Goal: Answer question/provide support: Share knowledge or assist other users

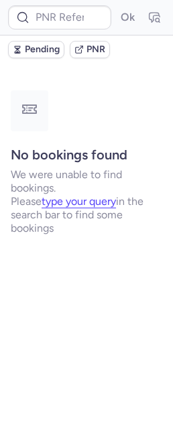
type input "CPACPZ"
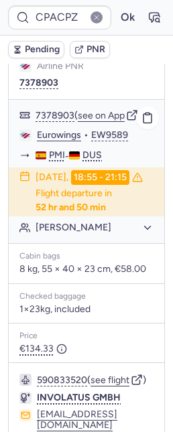
scroll to position [304, 0]
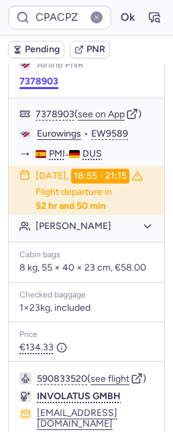
click at [35, 76] on button "7378903" at bounding box center [38, 81] width 39 height 11
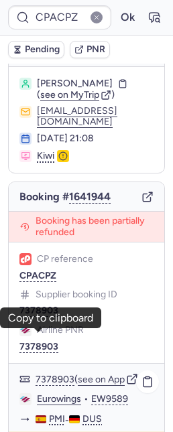
scroll to position [40, 0]
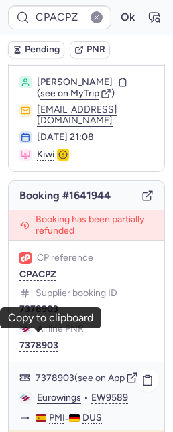
click at [56, 404] on link "Eurowings" at bounding box center [59, 398] width 44 height 12
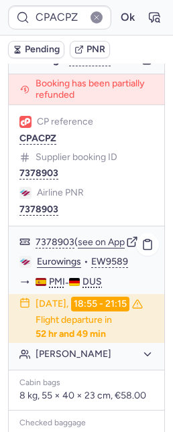
scroll to position [191, 0]
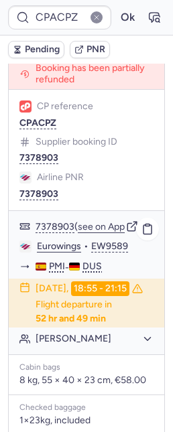
click at [91, 345] on button "[PERSON_NAME]" at bounding box center [94, 339] width 118 height 12
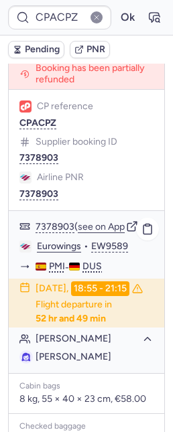
click at [92, 362] on span "[PERSON_NAME]" at bounding box center [73, 356] width 76 height 11
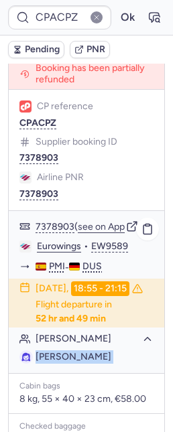
click at [92, 362] on span "[PERSON_NAME]" at bounding box center [73, 356] width 76 height 11
click at [81, 362] on span "[PERSON_NAME]" at bounding box center [73, 356] width 76 height 11
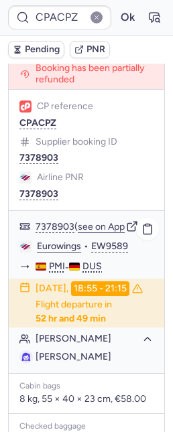
click at [73, 362] on span "[PERSON_NAME]" at bounding box center [73, 356] width 76 height 11
click at [72, 362] on span "[PERSON_NAME]" at bounding box center [73, 356] width 76 height 11
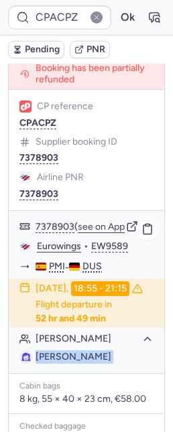
click at [72, 362] on span "[PERSON_NAME]" at bounding box center [73, 356] width 76 height 11
click at [78, 362] on span "[PERSON_NAME]" at bounding box center [73, 356] width 76 height 11
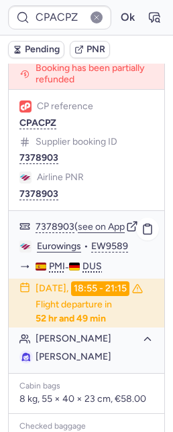
click at [78, 362] on span "[PERSON_NAME]" at bounding box center [73, 356] width 76 height 11
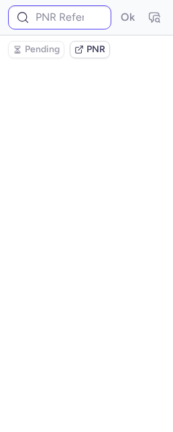
scroll to position [0, 0]
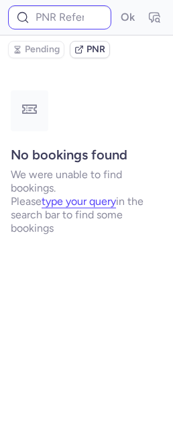
type input "CPACPZ"
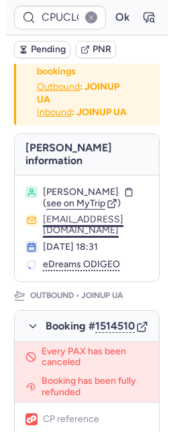
scroll to position [38, 0]
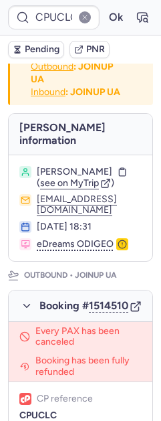
type input "CPACPZ"
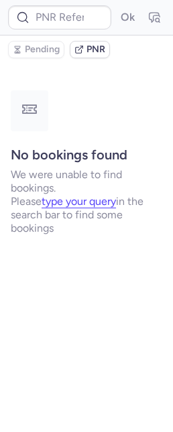
scroll to position [0, 0]
type input "CPX8TK"
type input "CPTM4L"
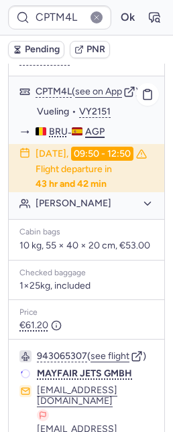
scroll to position [382, 0]
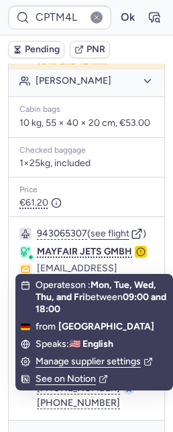
click at [137, 0] on body "CPTM4L Ok Pending PNR [PERSON_NAME] information [PERSON_NAME] ( see on MyTrip )…" at bounding box center [86, 0] width 173 height 0
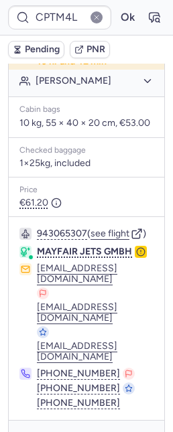
click at [137, 256] on circle "button" at bounding box center [141, 252] width 8 height 8
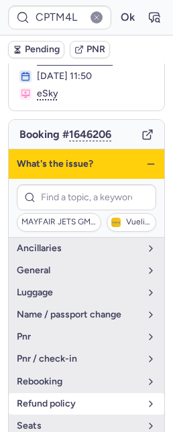
scroll to position [167, 0]
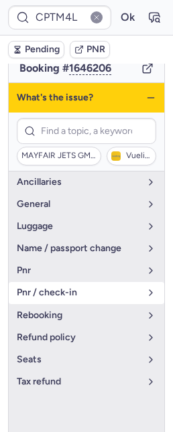
click at [77, 287] on span "pnr / check-in" at bounding box center [78, 292] width 123 height 11
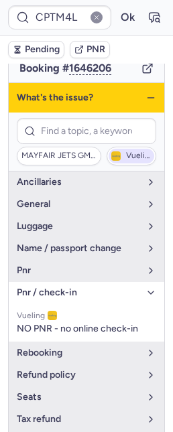
click at [116, 149] on span "Vueling" at bounding box center [131, 156] width 46 height 15
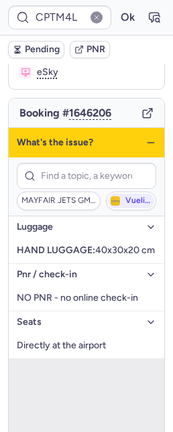
scroll to position [0, 0]
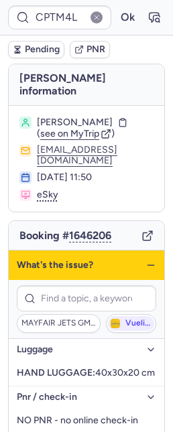
click at [145, 260] on icon "button" at bounding box center [150, 265] width 11 height 11
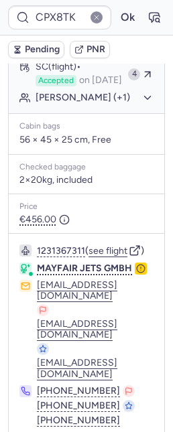
scroll to position [1001, 0]
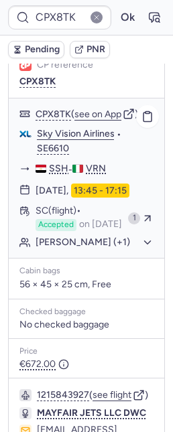
type input "CPOFEC"
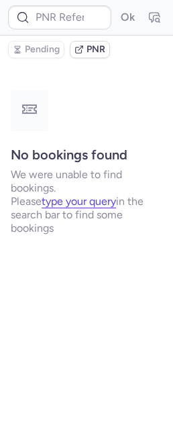
scroll to position [0, 0]
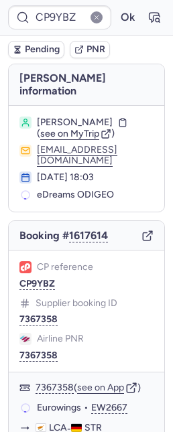
type input "CPGIGG"
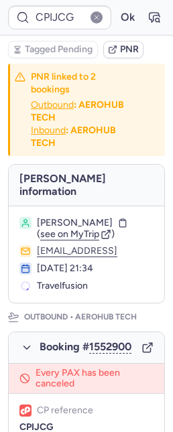
type input "CP9UB8"
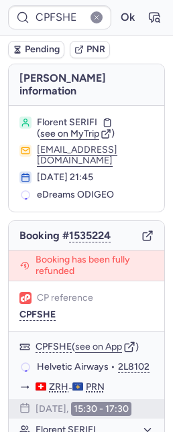
type input "CPDZB7"
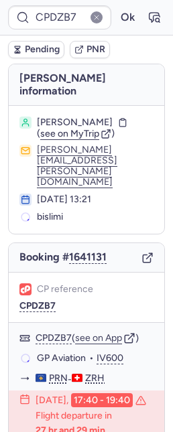
type input "CPXYW7"
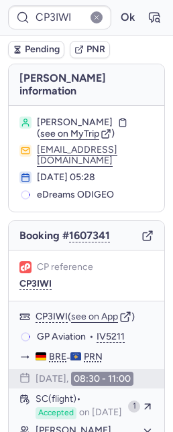
type input "CP8PET"
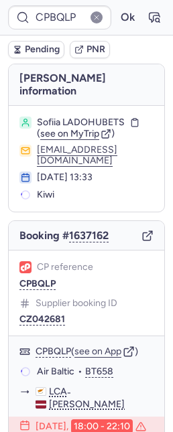
type input "CP4XDD"
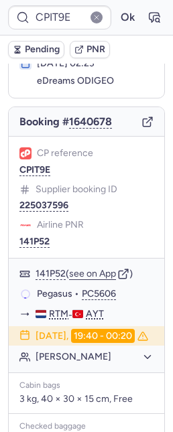
scroll to position [87, 0]
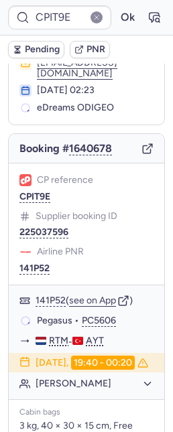
type input "CPNPTA"
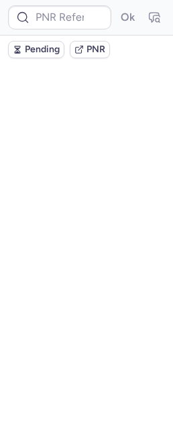
scroll to position [0, 0]
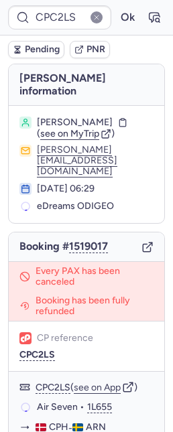
type input "3693952"
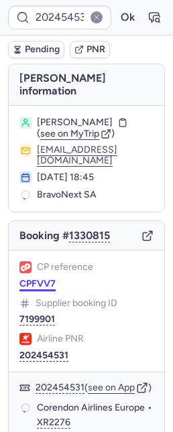
click at [50, 279] on button "CPFVV7" at bounding box center [37, 284] width 36 height 11
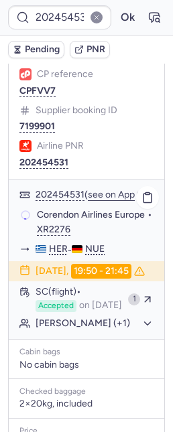
scroll to position [256, 0]
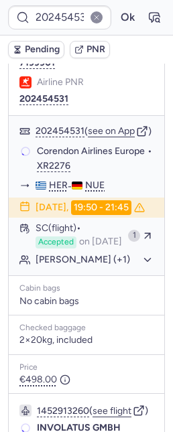
type input "CPFVV7"
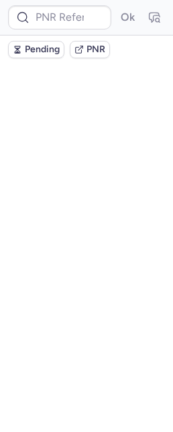
scroll to position [0, 0]
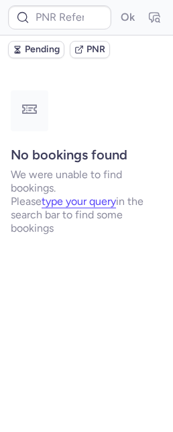
type input "CPPNDB"
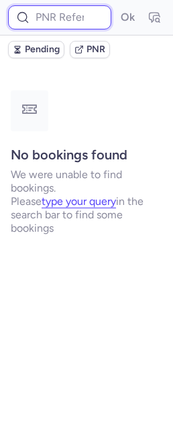
click at [70, 23] on input at bounding box center [59, 17] width 103 height 24
paste input "1955591717067624448"
type input "1955591717067624448"
click at [117, 7] on button "Ok" at bounding box center [127, 17] width 21 height 21
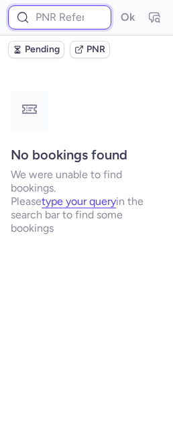
scroll to position [0, 0]
click at [78, 21] on input at bounding box center [59, 17] width 103 height 24
paste input "1955591717067624448"
type input "1955591717067624448"
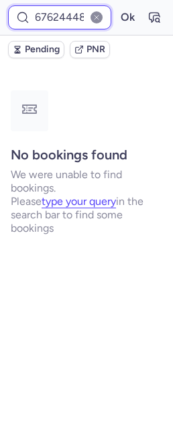
click at [117, 7] on button "Ok" at bounding box center [127, 17] width 21 height 21
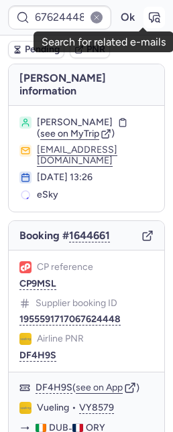
scroll to position [0, 0]
click at [147, 22] on icon "button" at bounding box center [153, 17] width 13 height 13
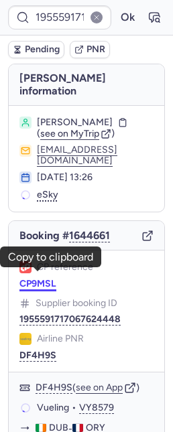
click at [48, 279] on button "CP9MSL" at bounding box center [37, 284] width 37 height 11
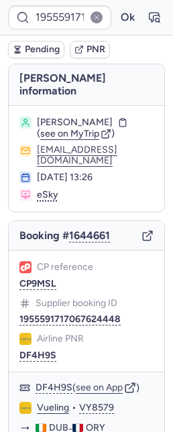
type input "CP9MSL"
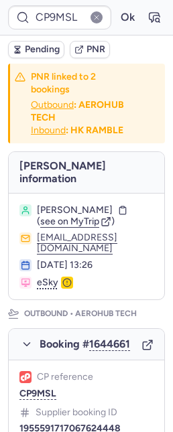
click at [35, 52] on span "Pending" at bounding box center [42, 49] width 35 height 11
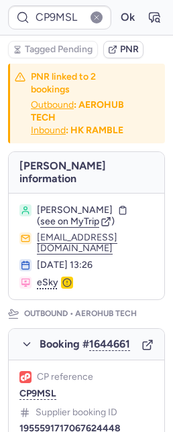
type input "IV8233"
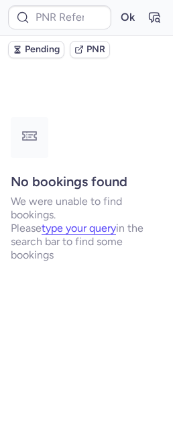
type input "CPTSTD"
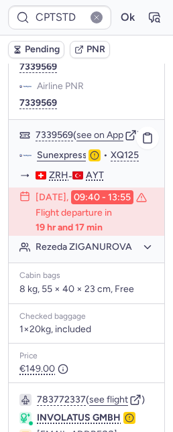
scroll to position [62, 0]
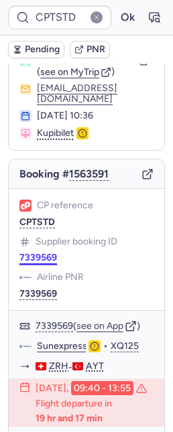
click at [33, 261] on button "7339569" at bounding box center [37, 257] width 37 height 11
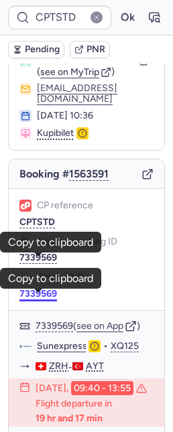
click at [28, 297] on button "7339569" at bounding box center [37, 294] width 37 height 11
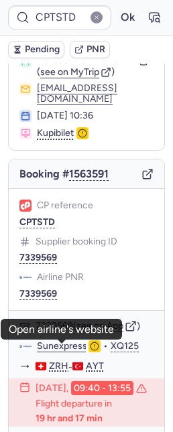
scroll to position [194, 0]
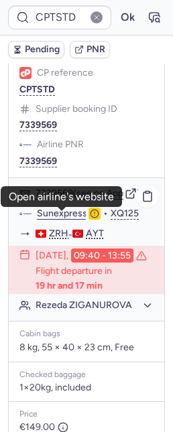
click at [98, 311] on button "Rezeda ZIGANUROVA" at bounding box center [94, 305] width 118 height 12
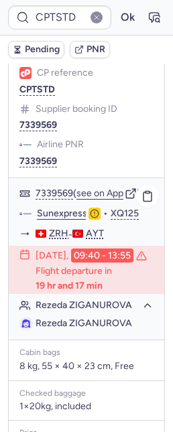
click at [94, 329] on span "Rezeda ZIGANUROVA" at bounding box center [83, 322] width 96 height 11
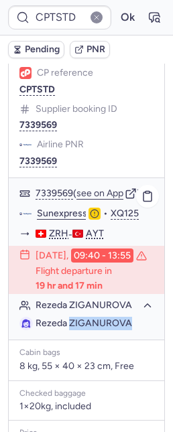
click at [94, 329] on span "Rezeda ZIGANUROVA" at bounding box center [83, 322] width 96 height 11
click at [97, 329] on span "Rezeda ZIGANUROVA" at bounding box center [83, 322] width 96 height 11
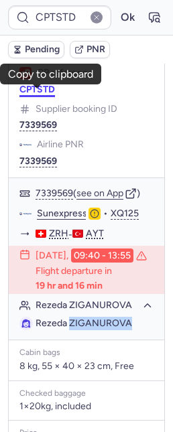
click at [35, 92] on button "CPTSTD" at bounding box center [36, 89] width 35 height 11
click at [118, 22] on button "Ok" at bounding box center [127, 17] width 21 height 21
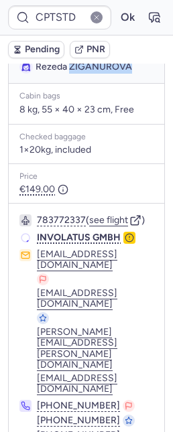
scroll to position [470, 0]
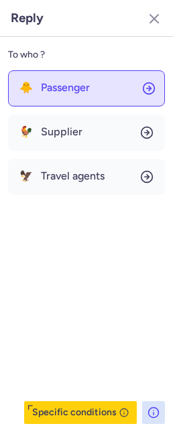
click at [61, 100] on button "🐥 Passenger" at bounding box center [86, 88] width 157 height 36
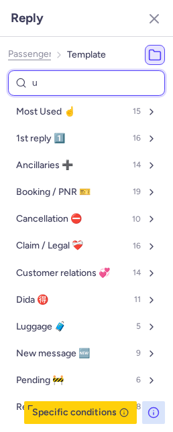
type input "un"
select select "en"
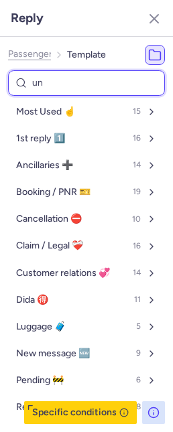
select select "en"
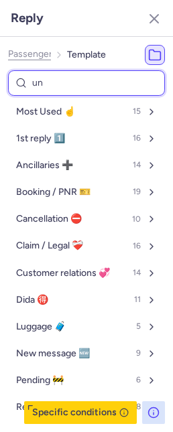
select select "en"
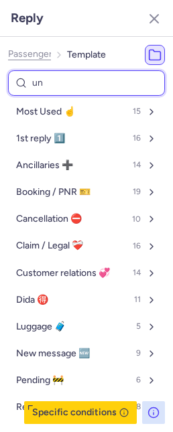
select select "en"
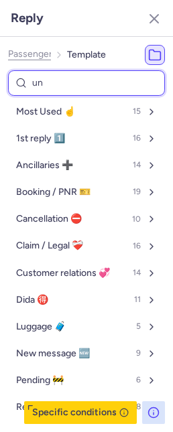
select select "en"
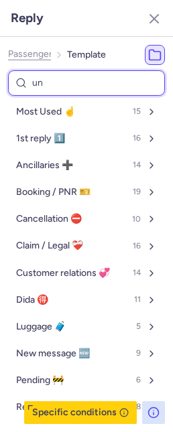
select select "en"
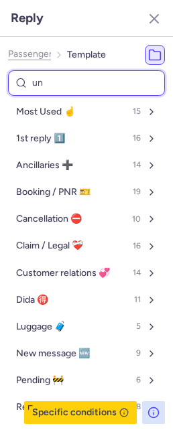
select select "en"
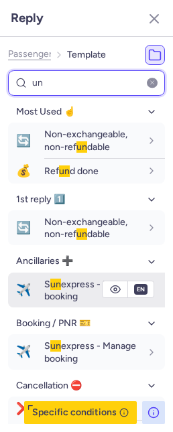
type input "un"
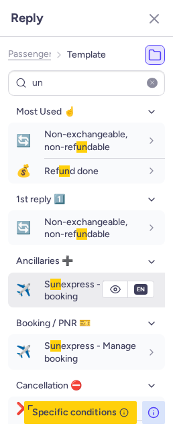
click at [16, 295] on span "✈️" at bounding box center [23, 290] width 31 height 25
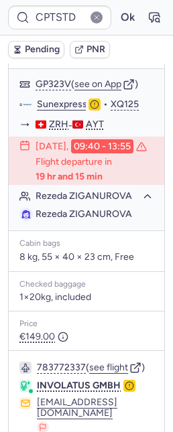
scroll to position [194, 0]
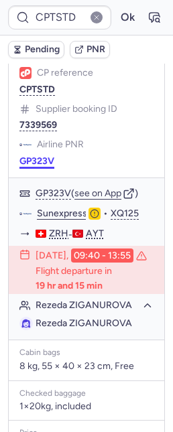
click at [41, 160] on button "GP323V" at bounding box center [36, 161] width 35 height 11
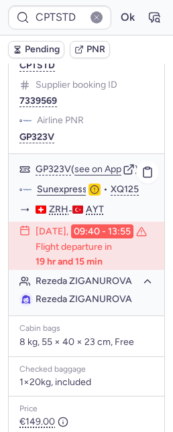
click at [97, 305] on span "Rezeda ZIGANUROVA" at bounding box center [83, 298] width 96 height 11
click at [96, 305] on span "Rezeda ZIGANUROVA" at bounding box center [83, 298] width 96 height 11
copy span "ZIGANUROVA"
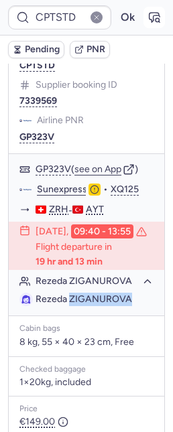
click at [147, 20] on icon "button" at bounding box center [153, 17] width 13 height 13
click at [42, 48] on span "Pending" at bounding box center [42, 49] width 35 height 11
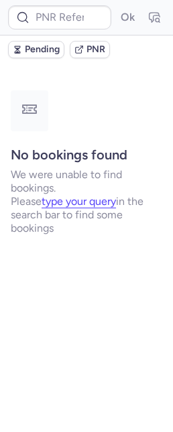
scroll to position [0, 0]
type input "CP9RZY"
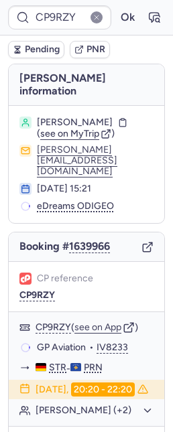
scroll to position [3, 0]
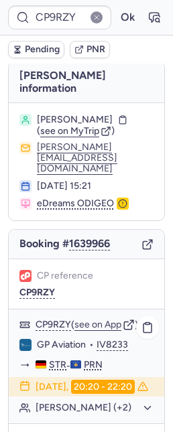
click at [89, 402] on button "[PERSON_NAME] (+2)" at bounding box center [94, 408] width 118 height 12
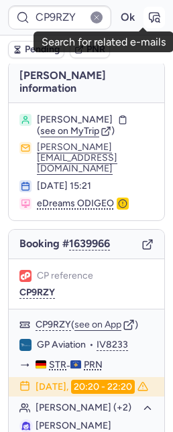
click at [144, 24] on button "button" at bounding box center [153, 17] width 21 height 21
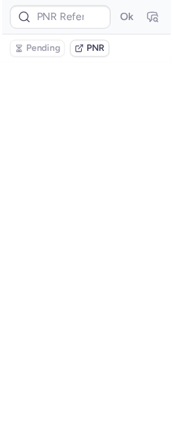
scroll to position [0, 0]
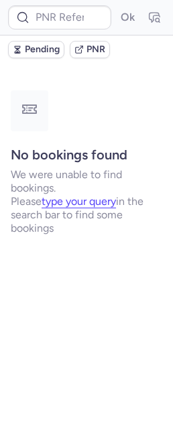
type input "CP9RZY"
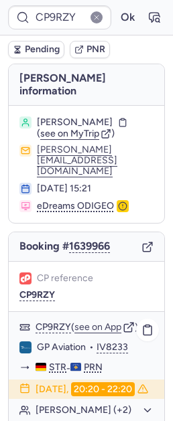
click at [81, 404] on button "[PERSON_NAME] (+2)" at bounding box center [94, 410] width 118 height 12
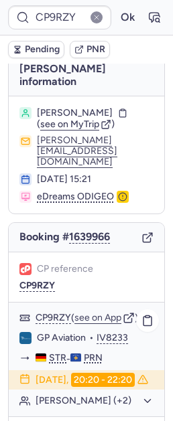
scroll to position [21, 0]
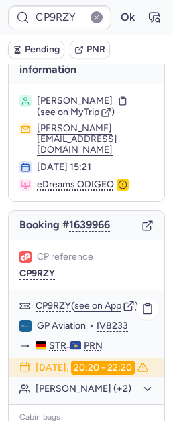
click at [82, 380] on div "[PERSON_NAME] (+2)" at bounding box center [86, 388] width 155 height 17
click at [82, 383] on button "[PERSON_NAME] (+2)" at bounding box center [94, 389] width 118 height 12
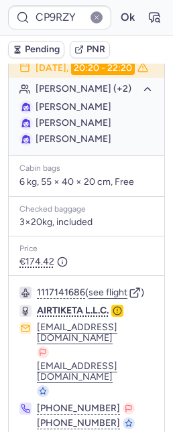
scroll to position [329, 0]
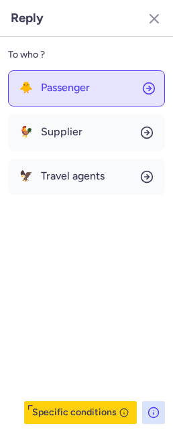
click at [62, 76] on button "🐥 Passenger" at bounding box center [86, 88] width 157 height 36
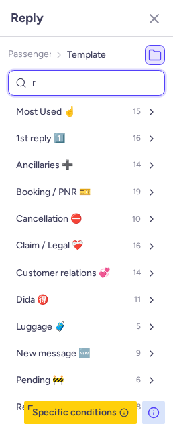
type input "rl"
select select "en"
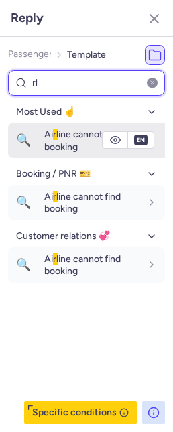
type input "rl"
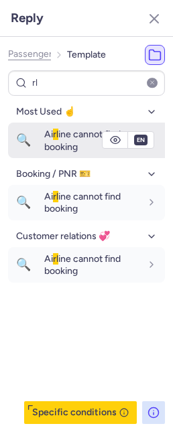
click at [59, 139] on div "Ai rl ine cannot find booking" at bounding box center [92, 140] width 96 height 25
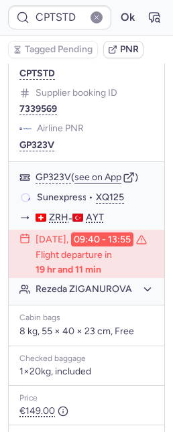
scroll to position [202, 0]
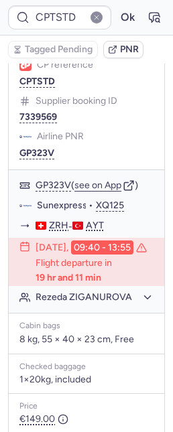
type input "CP9MSL"
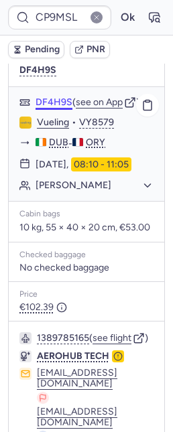
scroll to position [394, 0]
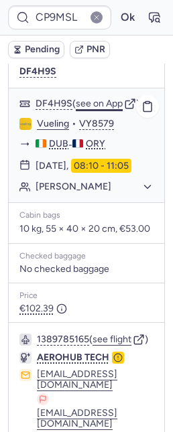
click at [76, 98] on button "see on App" at bounding box center [99, 103] width 47 height 11
click at [98, 98] on button "see on App" at bounding box center [99, 103] width 47 height 11
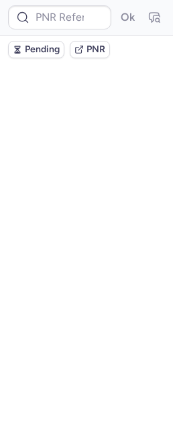
scroll to position [0, 0]
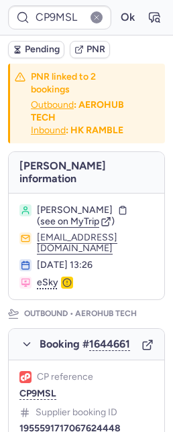
type input "CPTSTD"
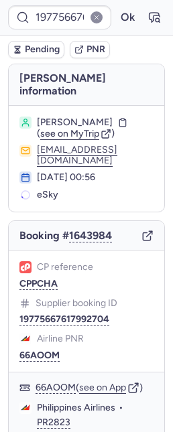
click at [49, 298] on div "CP reference CPPCHA" at bounding box center [86, 311] width 134 height 27
click at [48, 279] on button "CPPCHA" at bounding box center [38, 284] width 38 height 11
type input "CPPCHA"
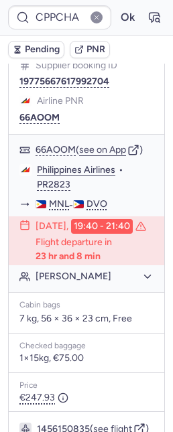
scroll to position [462, 0]
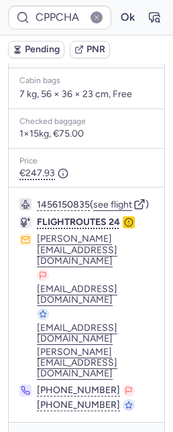
click at [131, 227] on icon "button" at bounding box center [128, 222] width 9 height 9
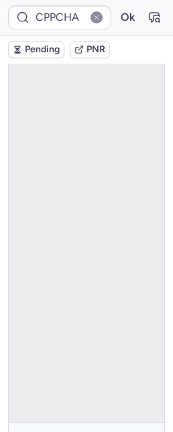
scroll to position [79, 0]
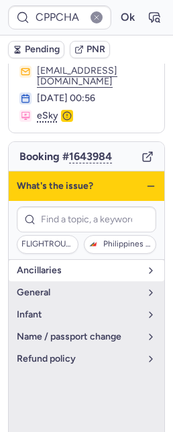
click at [73, 265] on span "Ancillaries" at bounding box center [78, 270] width 123 height 11
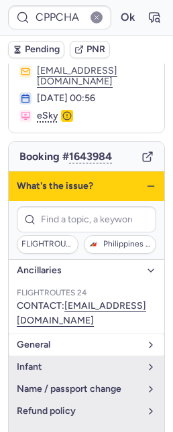
click at [80, 339] on span "general" at bounding box center [78, 344] width 123 height 11
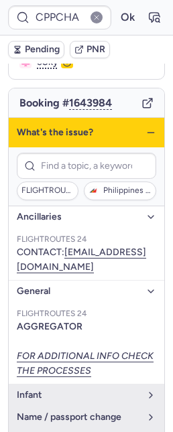
scroll to position [134, 0]
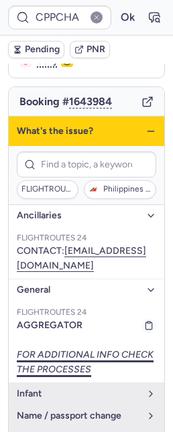
click at [80, 347] on icon "FOR ADDITIONAL INFO CHECK THE PROCESSES" at bounding box center [86, 361] width 139 height 29
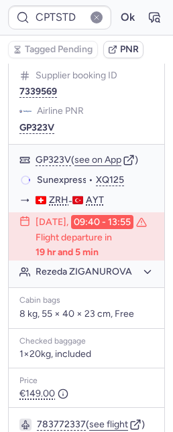
scroll to position [201, 0]
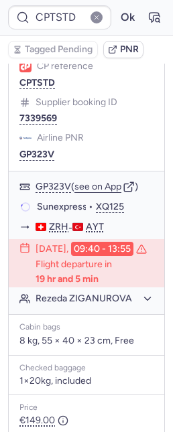
type input "19779030355546112"
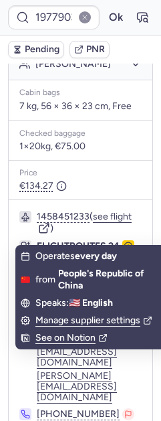
scroll to position [93, 0]
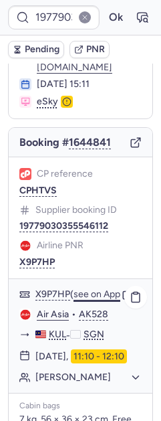
click at [94, 289] on button "see on App" at bounding box center [97, 294] width 47 height 11
click at [108, 21] on button "Ok" at bounding box center [115, 17] width 21 height 21
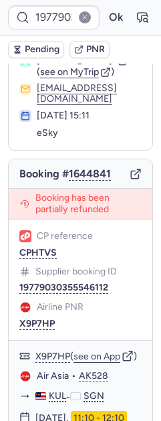
scroll to position [37, 0]
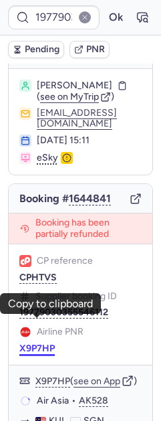
click at [48, 343] on button "X9P7HP" at bounding box center [36, 348] width 35 height 11
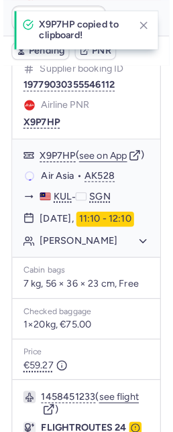
scroll to position [437, 0]
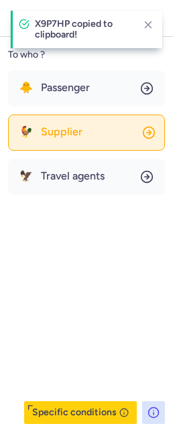
click at [70, 137] on span "Supplier" at bounding box center [62, 132] width 42 height 12
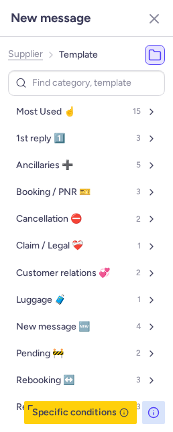
click at [31, 57] on span "Supplier" at bounding box center [25, 54] width 35 height 11
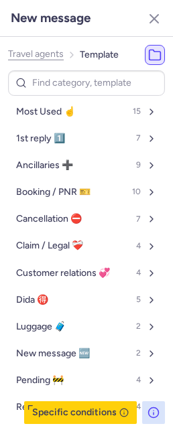
click at [31, 57] on span "Travel agents" at bounding box center [36, 54] width 56 height 11
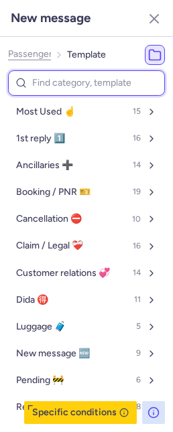
click at [52, 86] on input at bounding box center [86, 83] width 157 height 26
type input "l"
select select "en"
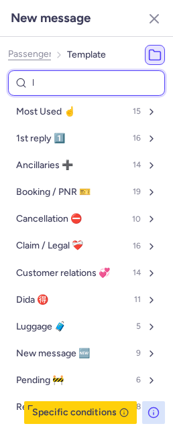
select select "en"
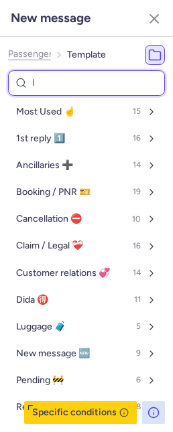
select select "en"
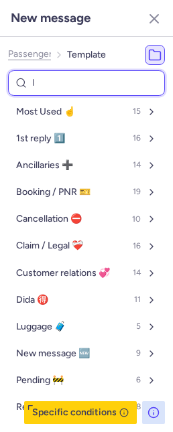
select select "en"
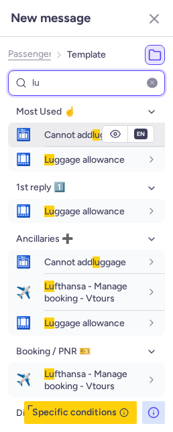
type input "lu"
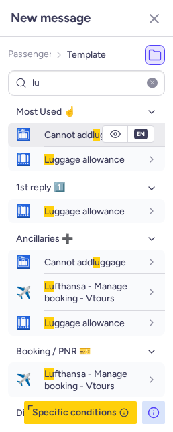
click at [47, 127] on div "Cannot add lu ggage" at bounding box center [104, 134] width 121 height 23
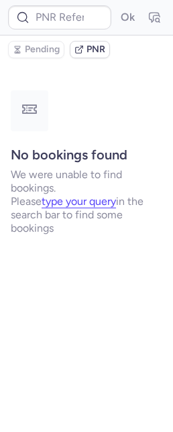
scroll to position [0, 0]
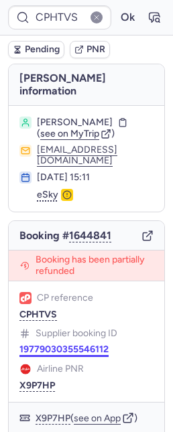
click at [56, 344] on button "19779030355546112" at bounding box center [63, 349] width 89 height 11
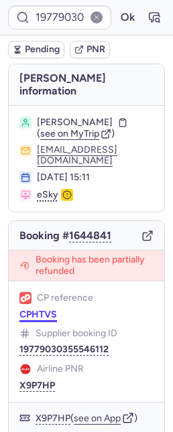
click at [37, 309] on button "CPHTVS" at bounding box center [37, 314] width 37 height 11
type input "CPTSTD"
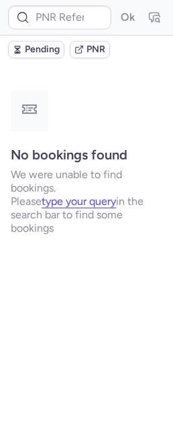
type input "CPPKVY"
type input "CPSGSL"
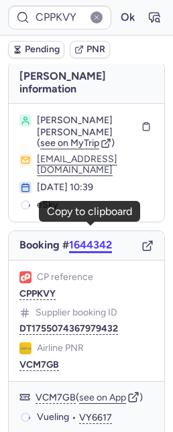
scroll to position [3, 0]
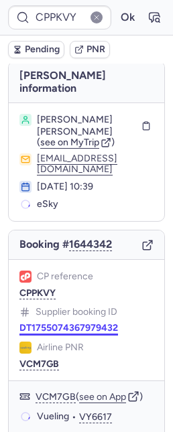
click at [60, 323] on button "DT1755074367979432" at bounding box center [68, 328] width 98 height 11
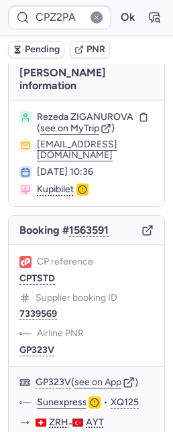
scroll to position [59, 0]
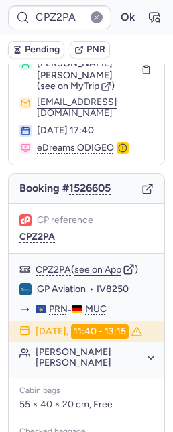
type input "CPZPJC"
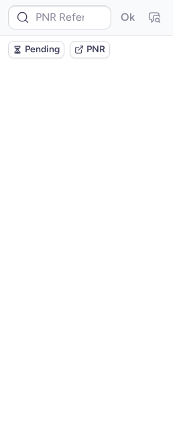
scroll to position [0, 0]
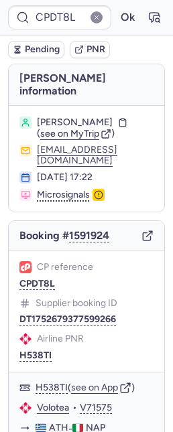
type input "CPTSTD"
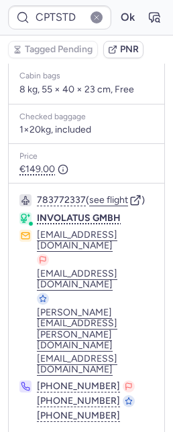
scroll to position [452, 0]
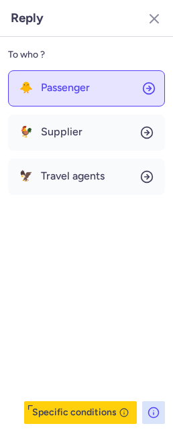
click at [44, 92] on span "Passenger" at bounding box center [65, 88] width 49 height 12
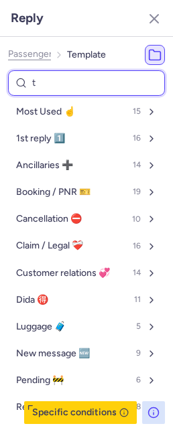
type input "tp"
select select "en"
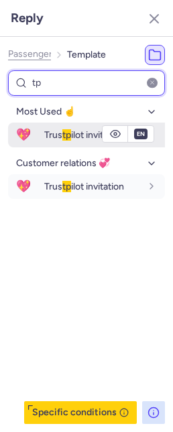
type input "tp"
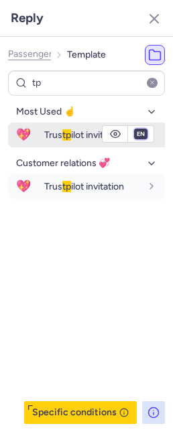
click at [136, 137] on select "fr en de nl pt es it ru" at bounding box center [141, 134] width 12 height 11
select select "ru"
click at [135, 129] on select "fr en de nl pt es it ru" at bounding box center [141, 134] width 12 height 11
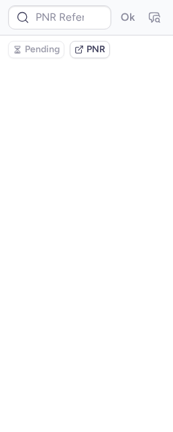
scroll to position [0, 0]
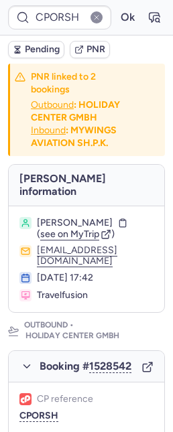
type input "CPTSTD"
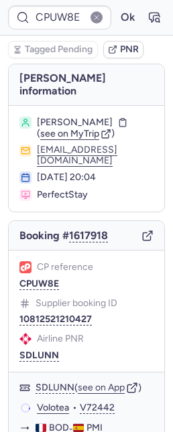
type input "CPPS5T"
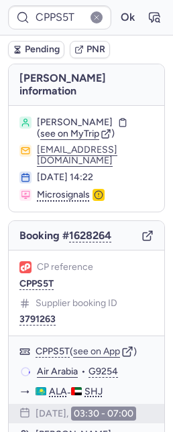
type input "CPDT8L"
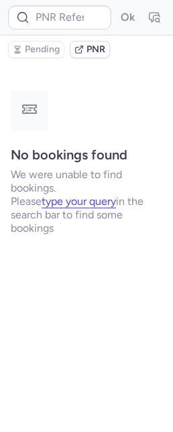
type input "CPPS5T"
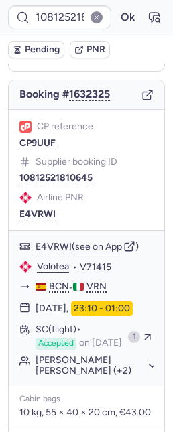
scroll to position [149, 0]
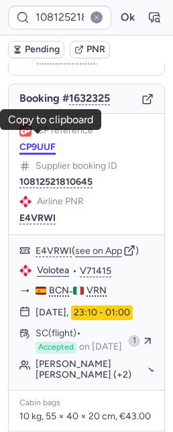
click at [36, 0] on body "10812521810645 Ok Pending PNR [PERSON_NAME] information [PERSON_NAME] [PERSON_N…" at bounding box center [86, 0] width 173 height 0
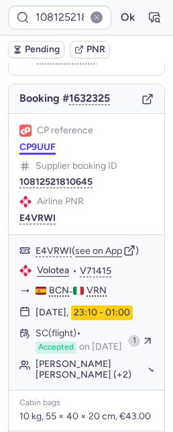
click at [40, 143] on button "CP9UUF" at bounding box center [37, 147] width 36 height 11
type input "CP9UUF"
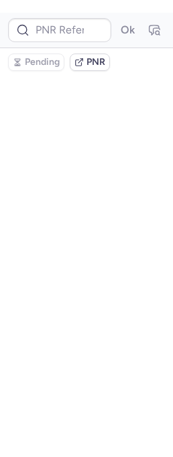
scroll to position [0, 0]
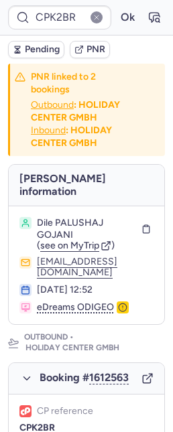
type input "CPSIR5"
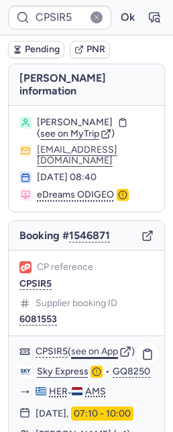
click at [94, 346] on button "see on App" at bounding box center [94, 351] width 47 height 11
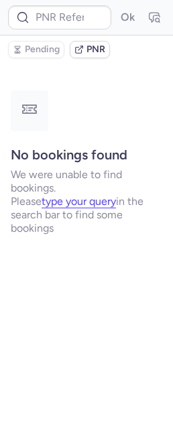
type input "CPT99R"
type input "CPRAIO"
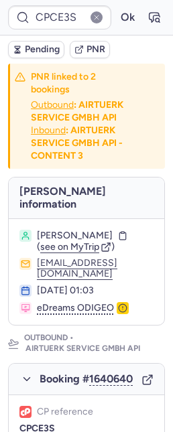
type input "CPLWHO"
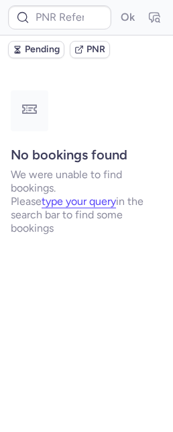
type input "CPLWHO"
type input "CPC8NW"
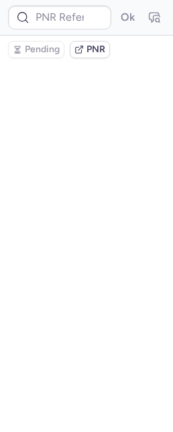
type input "CPG7MJ"
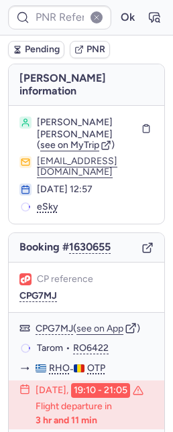
type input "CPG7MJ"
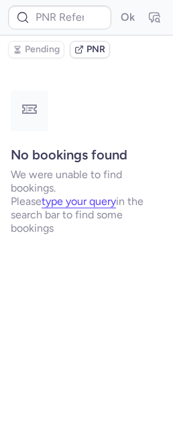
type input "CP2K6A"
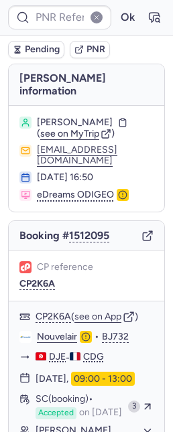
type input "CPK8JJ"
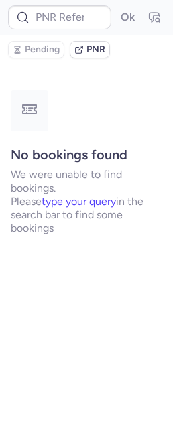
type input "CPJ9C4"
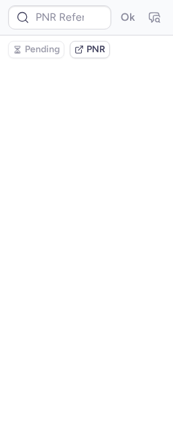
type input "CPNNYK"
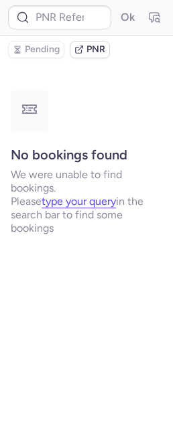
type input "CPB6O8"
type input "CPAT6J"
type input "CP3GSP"
type input "CPOB9O"
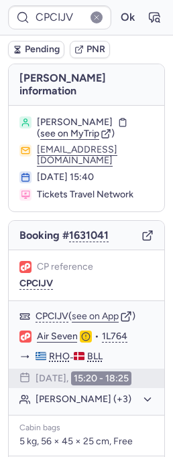
type input "CPPLNL"
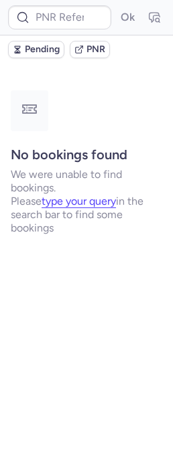
type input "CPMNVD"
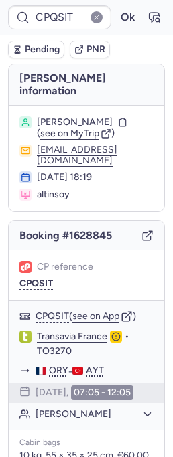
type input "CPKTWD"
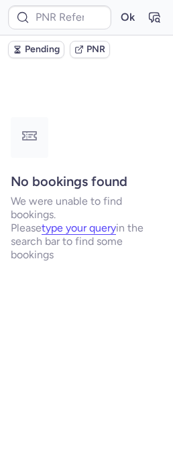
type input "CPKTWD"
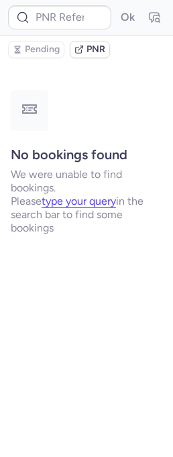
type input "CPIIFF"
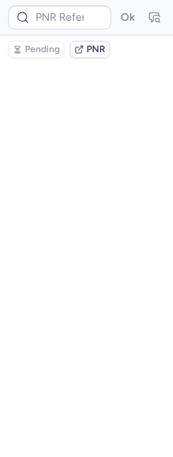
type input "CPIIFF"
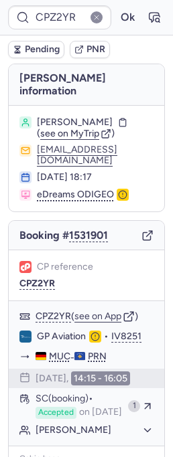
type input "CPLJX3"
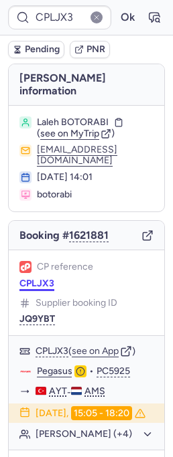
click at [40, 279] on button "CPLJX3" at bounding box center [36, 284] width 35 height 11
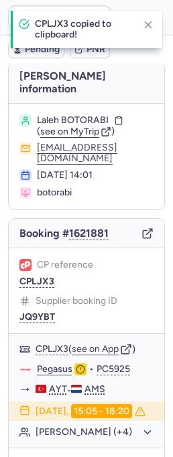
scroll to position [3, 0]
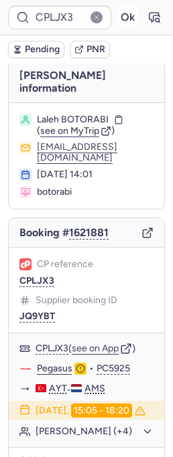
click at [117, 16] on button "Ok" at bounding box center [127, 17] width 21 height 21
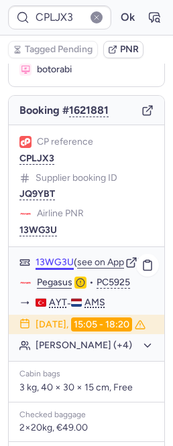
scroll to position [143, 0]
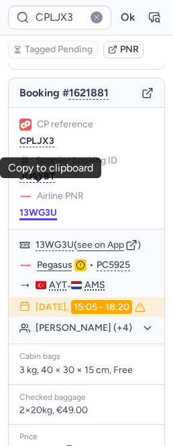
click at [25, 208] on button "13WG3U" at bounding box center [37, 213] width 37 height 11
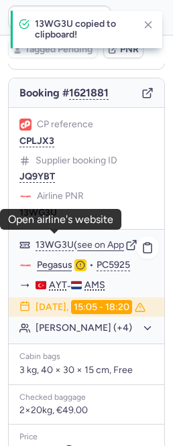
click at [48, 259] on link "Pegasus" at bounding box center [54, 265] width 35 height 12
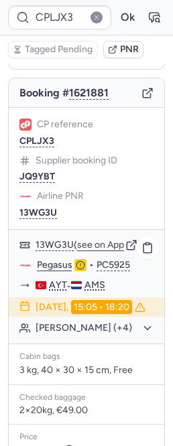
click at [99, 322] on button "[PERSON_NAME] (+4)" at bounding box center [94, 328] width 118 height 12
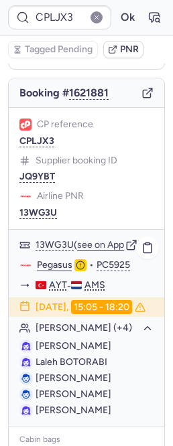
click at [95, 343] on span "[PERSON_NAME]" at bounding box center [73, 345] width 76 height 11
copy span "REZAZADEH"
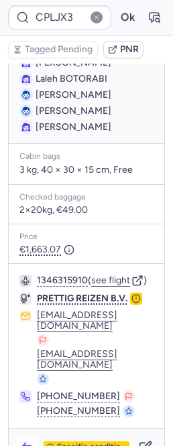
click at [21, 431] on icon "button" at bounding box center [27, 447] width 13 height 13
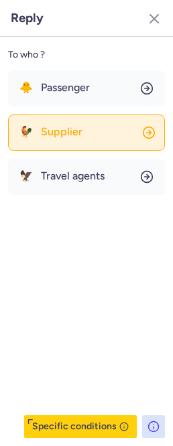
scroll to position [415, 0]
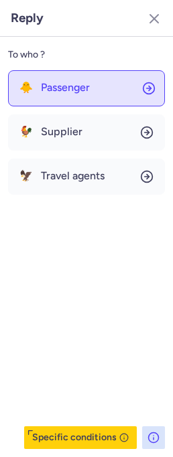
click at [29, 102] on button "🐥 Passenger" at bounding box center [86, 88] width 157 height 36
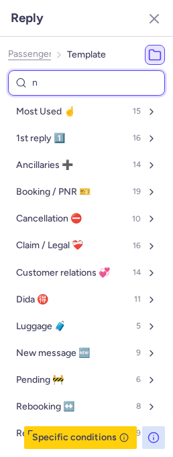
type input "nr"
select select "en"
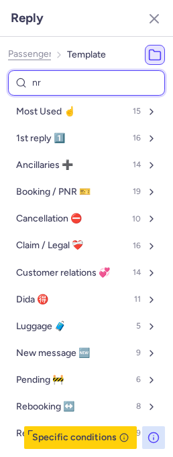
select select "en"
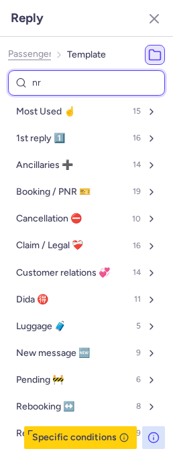
select select "en"
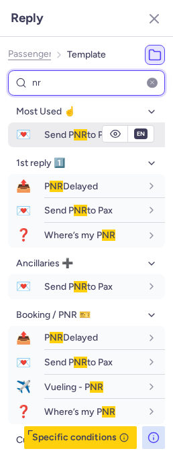
type input "nr"
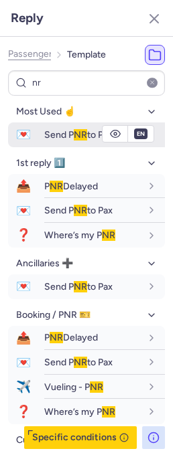
click at [48, 142] on div "Send P NR to Pax" at bounding box center [104, 134] width 121 height 23
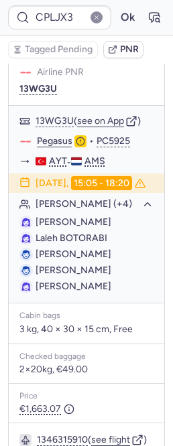
scroll to position [141, 0]
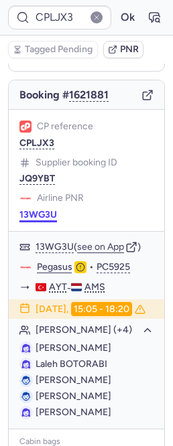
click at [48, 210] on button "13WG3U" at bounding box center [37, 215] width 37 height 11
click at [48, 261] on link "Pegasus" at bounding box center [54, 267] width 35 height 12
